Goal: Transaction & Acquisition: Purchase product/service

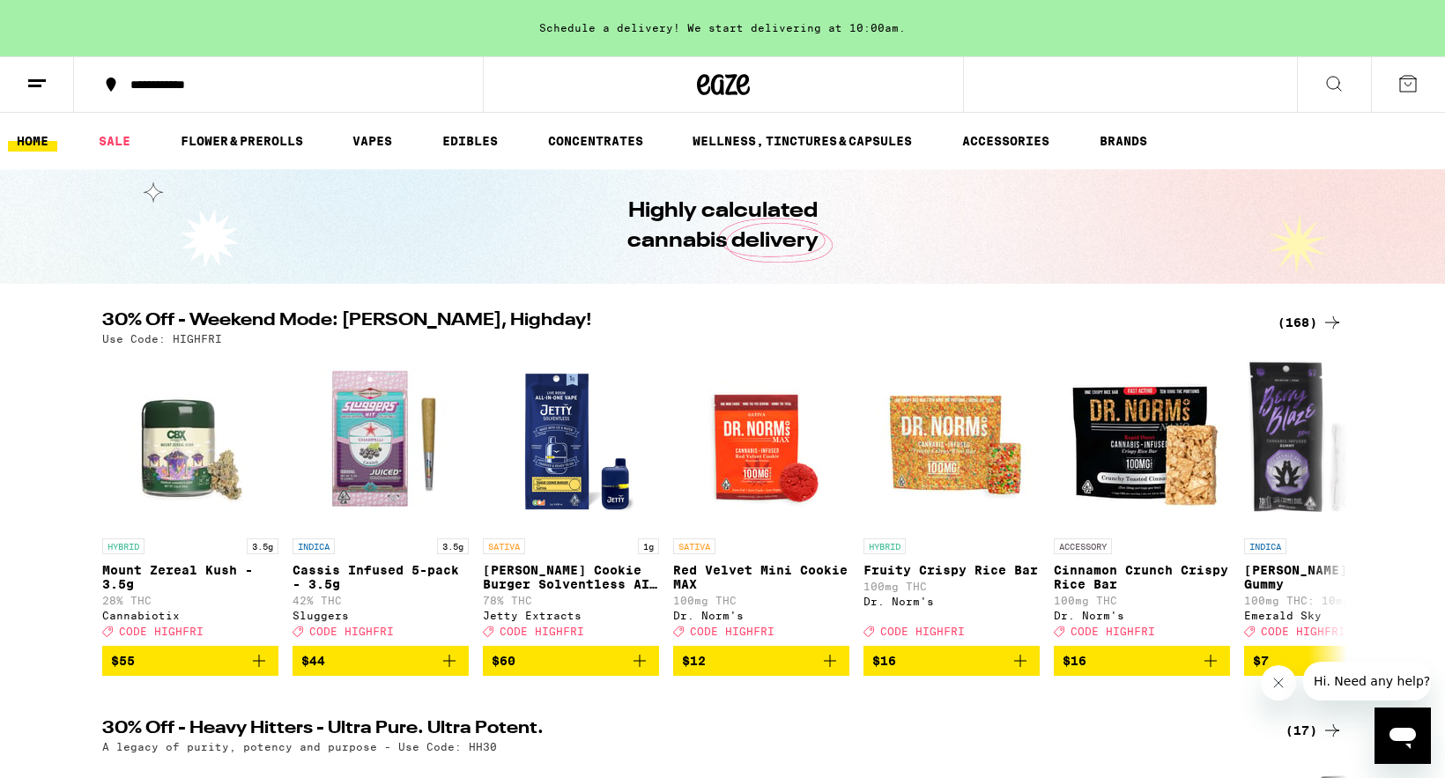
click at [1296, 324] on div "(168)" at bounding box center [1310, 322] width 65 height 21
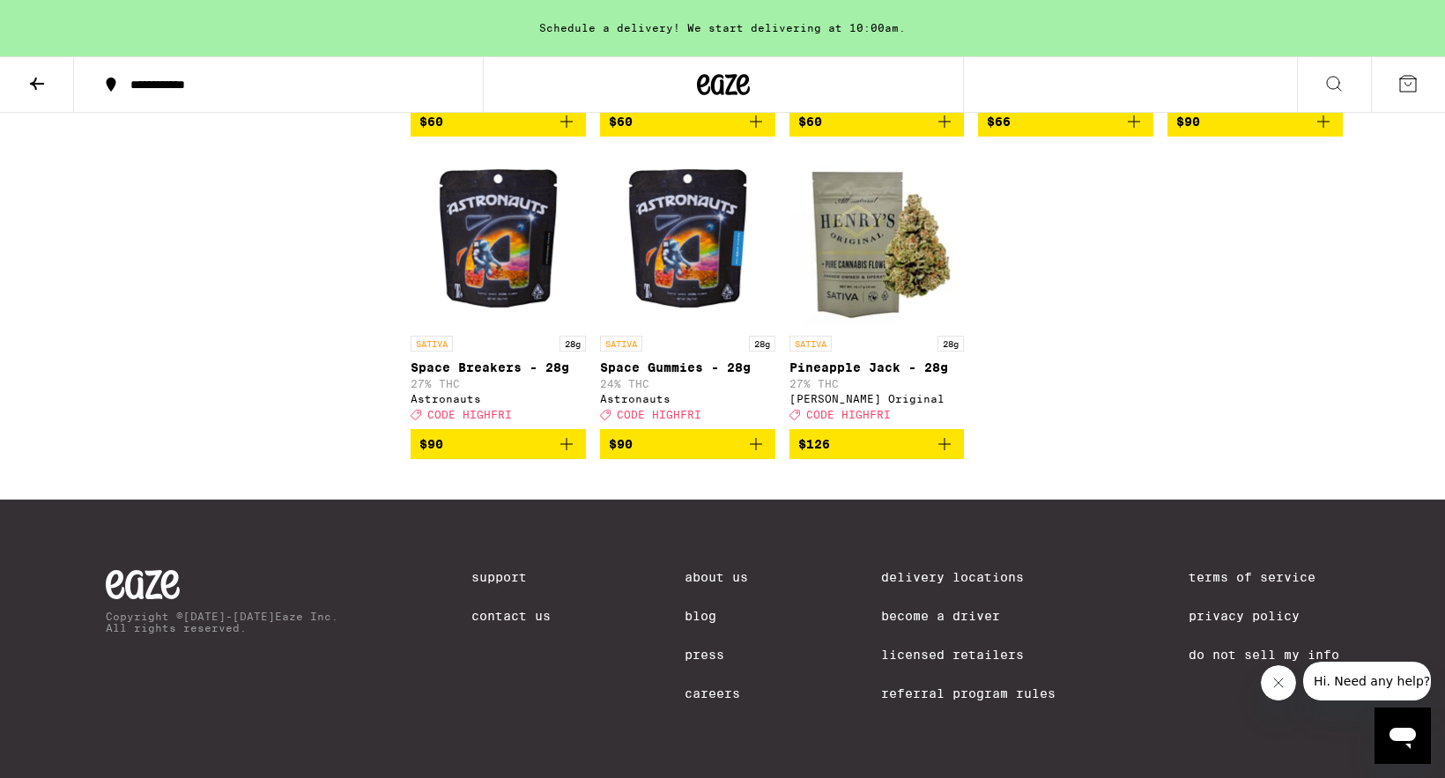
scroll to position [11609, 0]
